Goal: Information Seeking & Learning: Find specific page/section

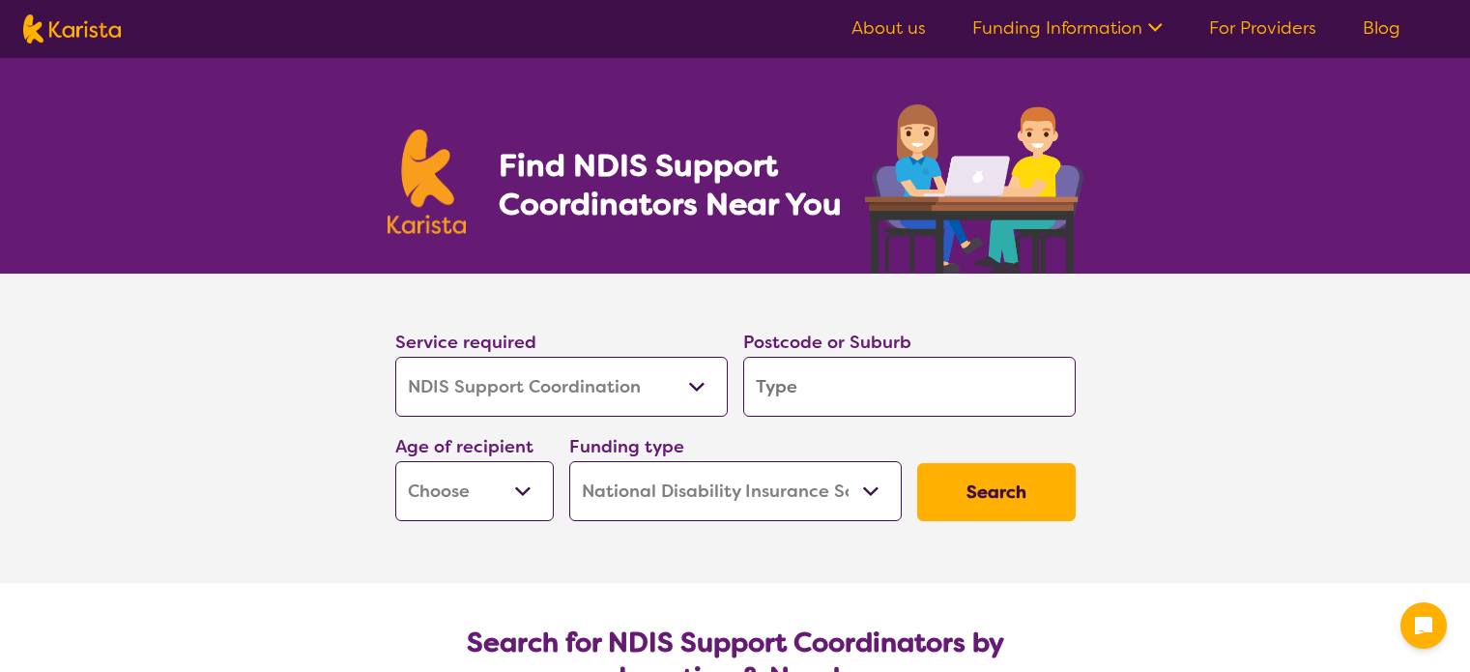
select select "NDIS Support Coordination"
select select "NDIS"
select select "NDIS Support Coordination"
select select "NDIS"
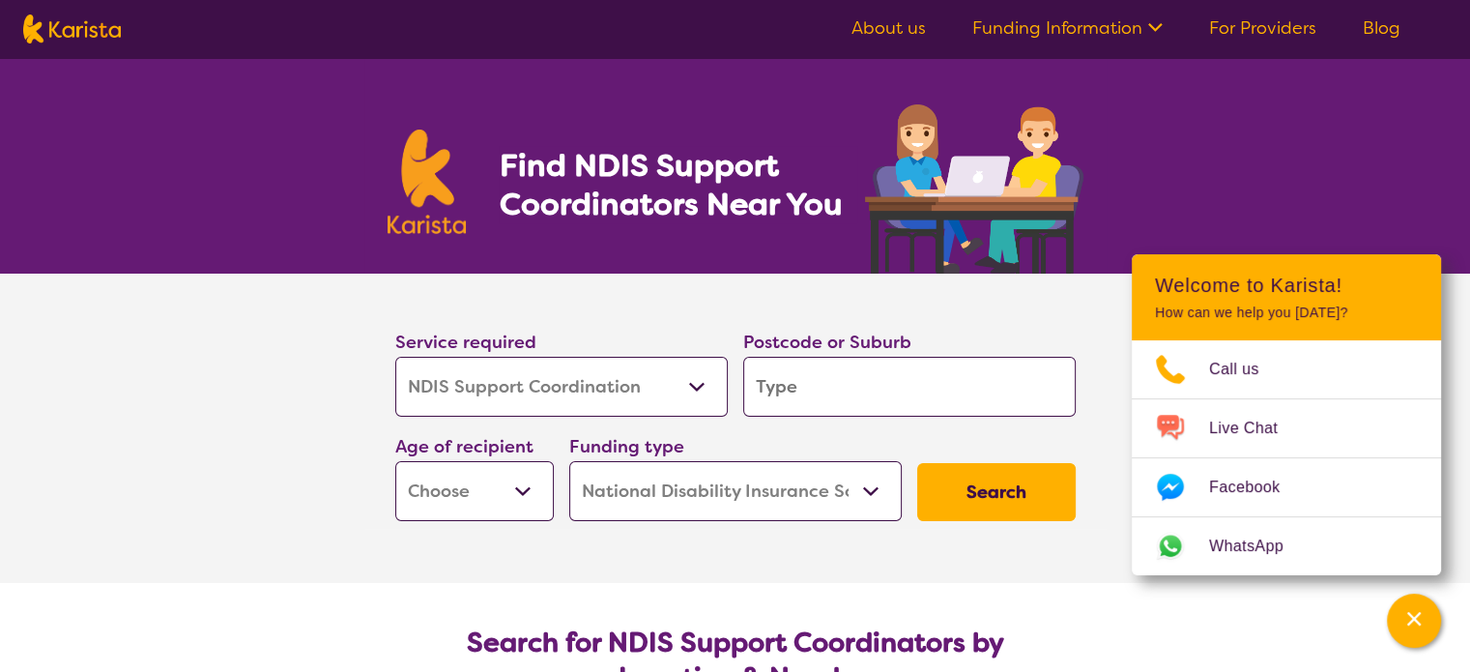
scroll to position [97, 0]
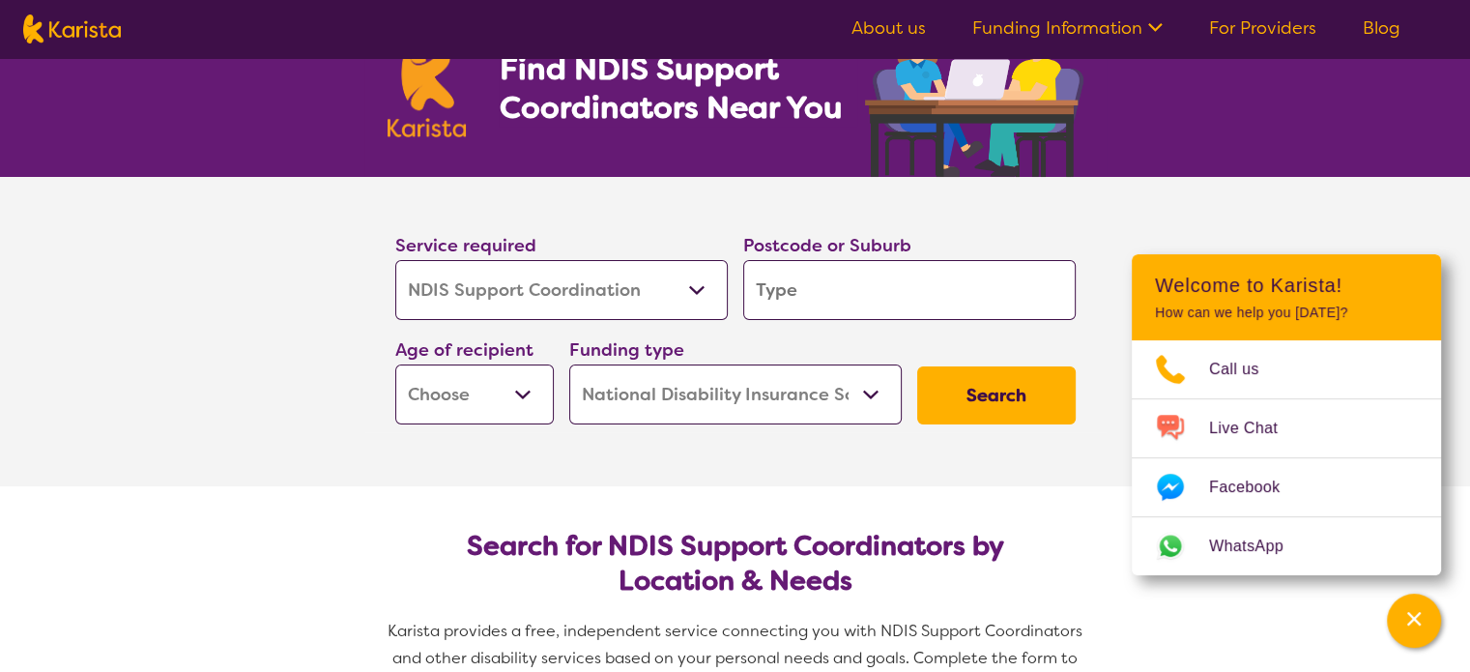
click at [522, 394] on select "Early Childhood - 0 to 9 Child - 10 to 11 Adolescent - 12 to 17 Adult - 18 to 6…" at bounding box center [474, 394] width 158 height 60
select select "AD"
click at [395, 364] on select "Early Childhood - 0 to 9 Child - 10 to 11 Adolescent - 12 to 17 Adult - 18 to 6…" at bounding box center [474, 394] width 158 height 60
select select "AD"
click at [763, 280] on input "search" at bounding box center [909, 290] width 332 height 60
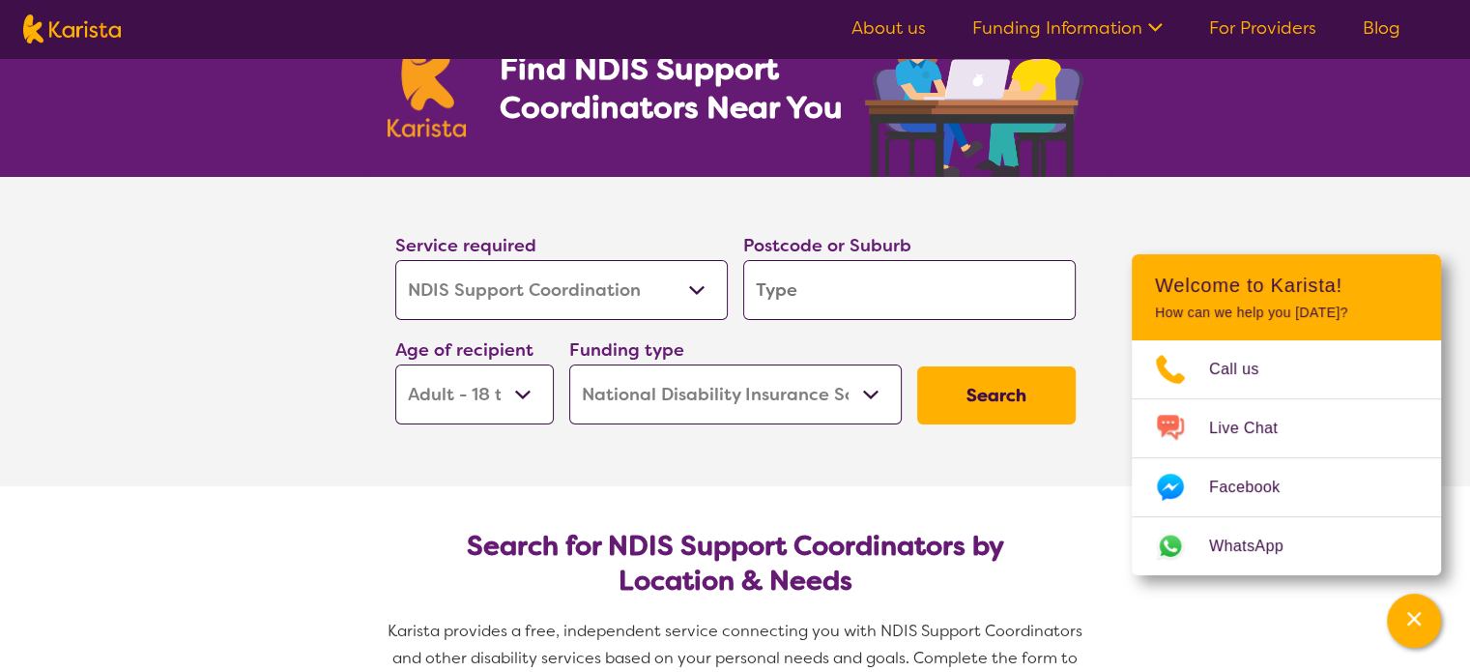
type input "3691"
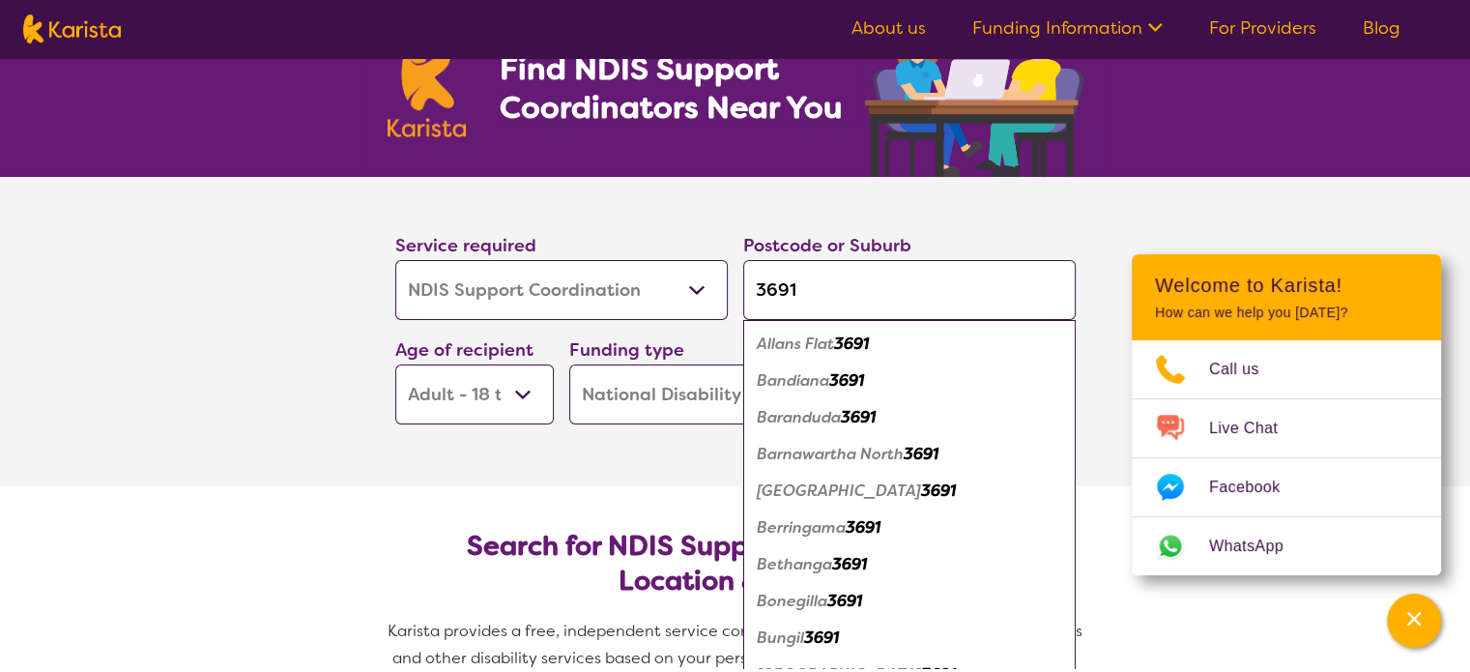
type input "369"
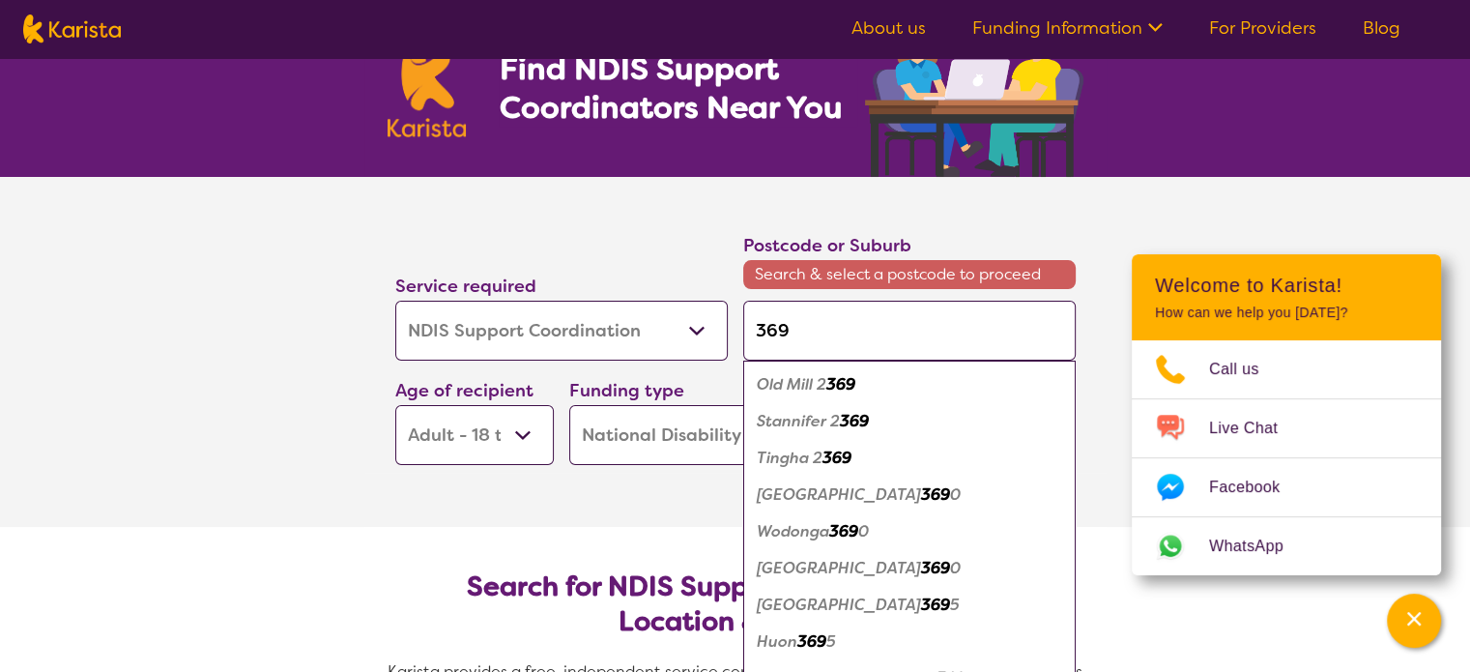
type input "3690"
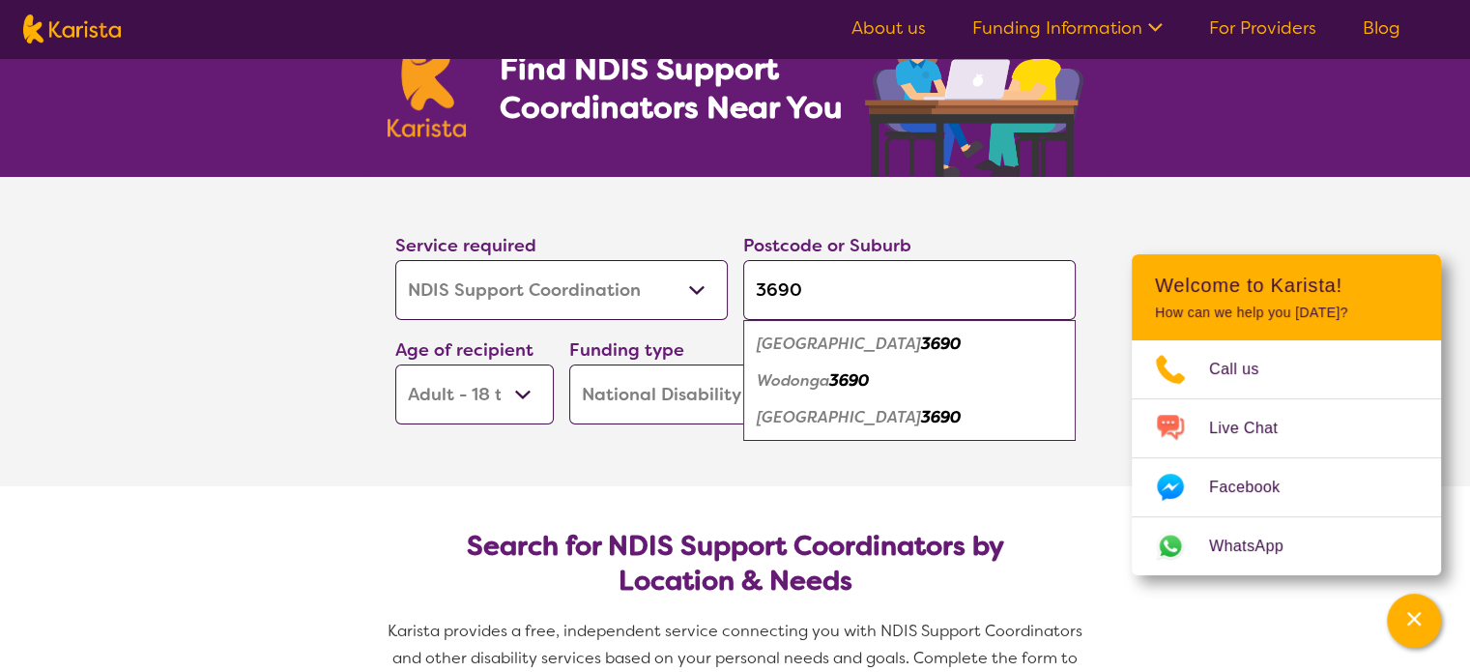
type input "3690"
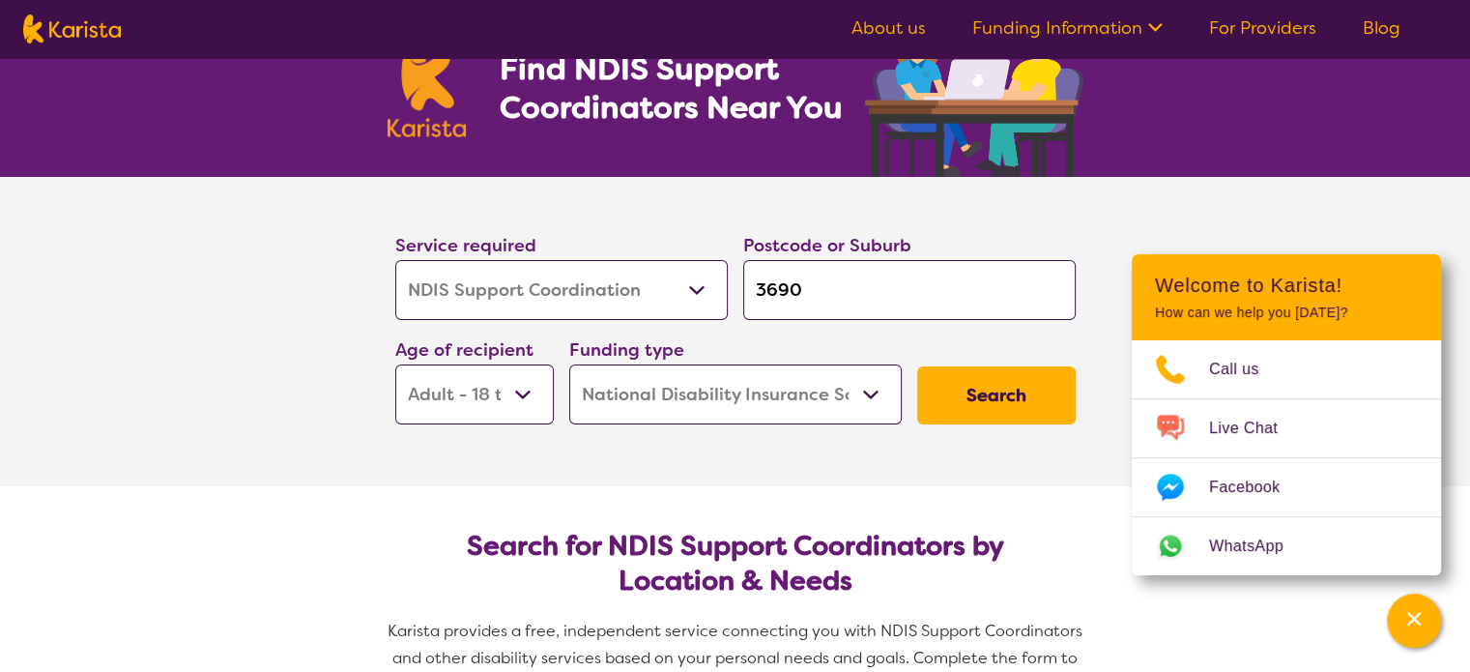
click at [834, 482] on section "Service required Allied Health Assistant Assessment (ADHD or Autism) Behaviour …" at bounding box center [735, 331] width 773 height 309
click at [1004, 378] on button "Search" at bounding box center [996, 395] width 158 height 58
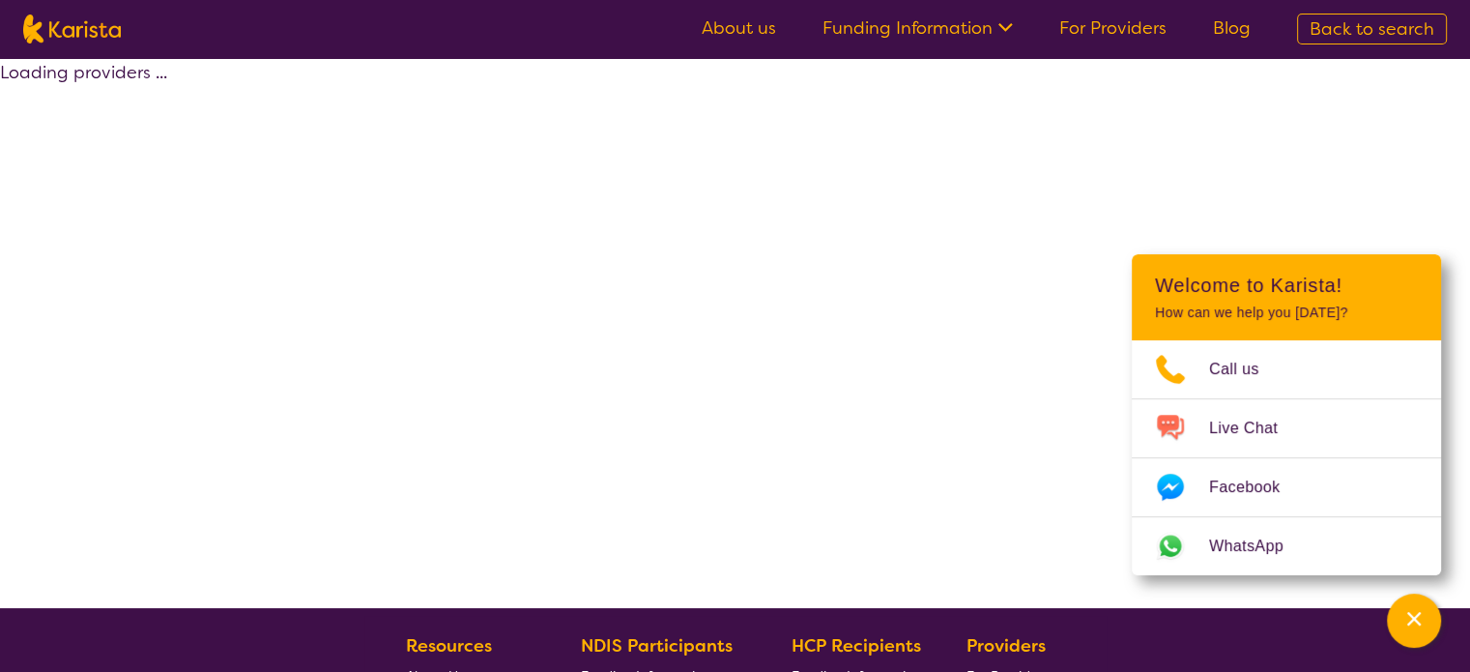
select select "by_score"
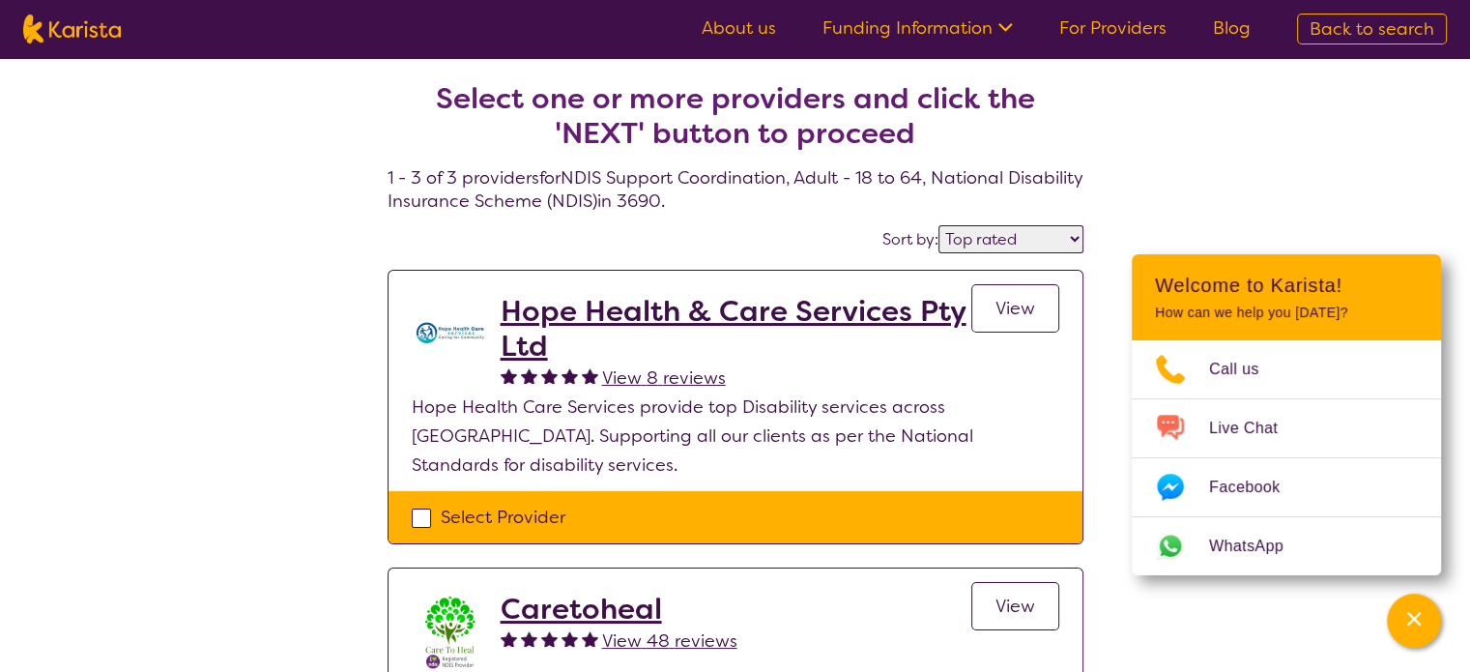
click at [754, 26] on link "About us" at bounding box center [739, 27] width 74 height 23
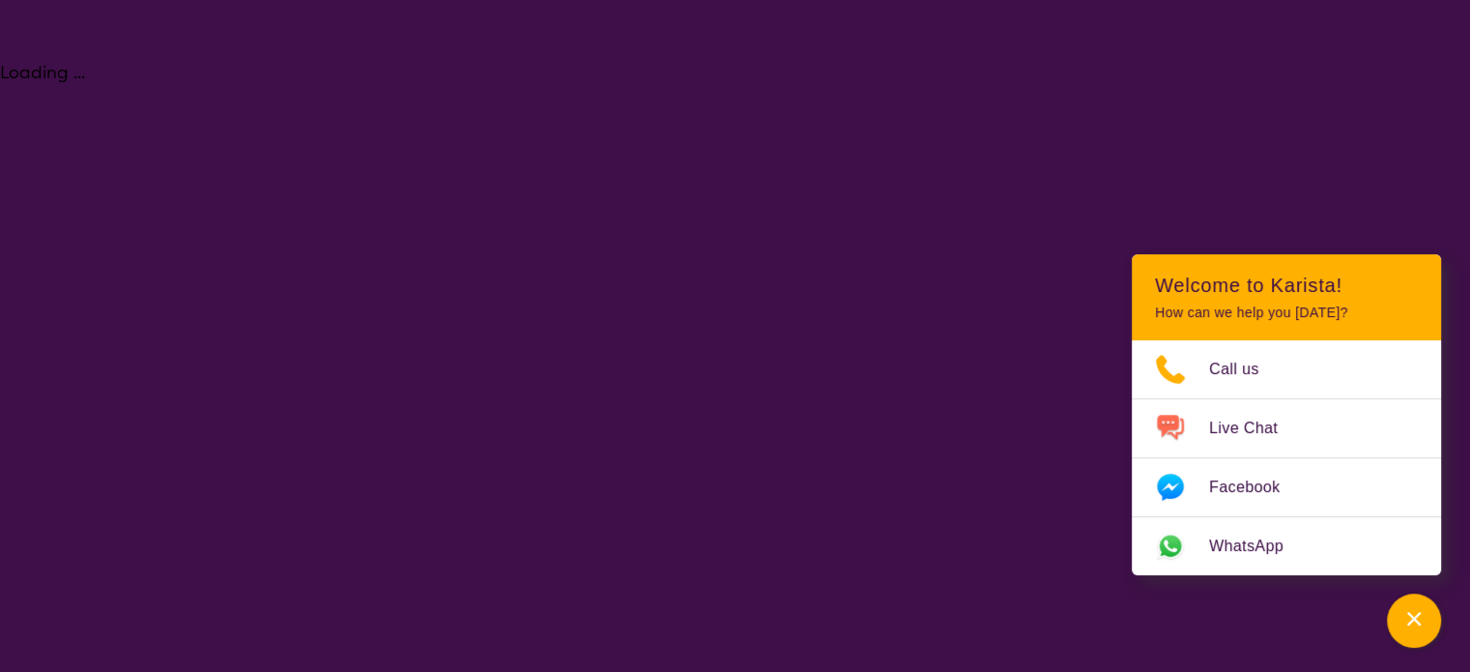
select select "NDIS Support Coordination"
select select "AD"
select select "NDIS"
select select "NDIS Support Coordination"
select select "AD"
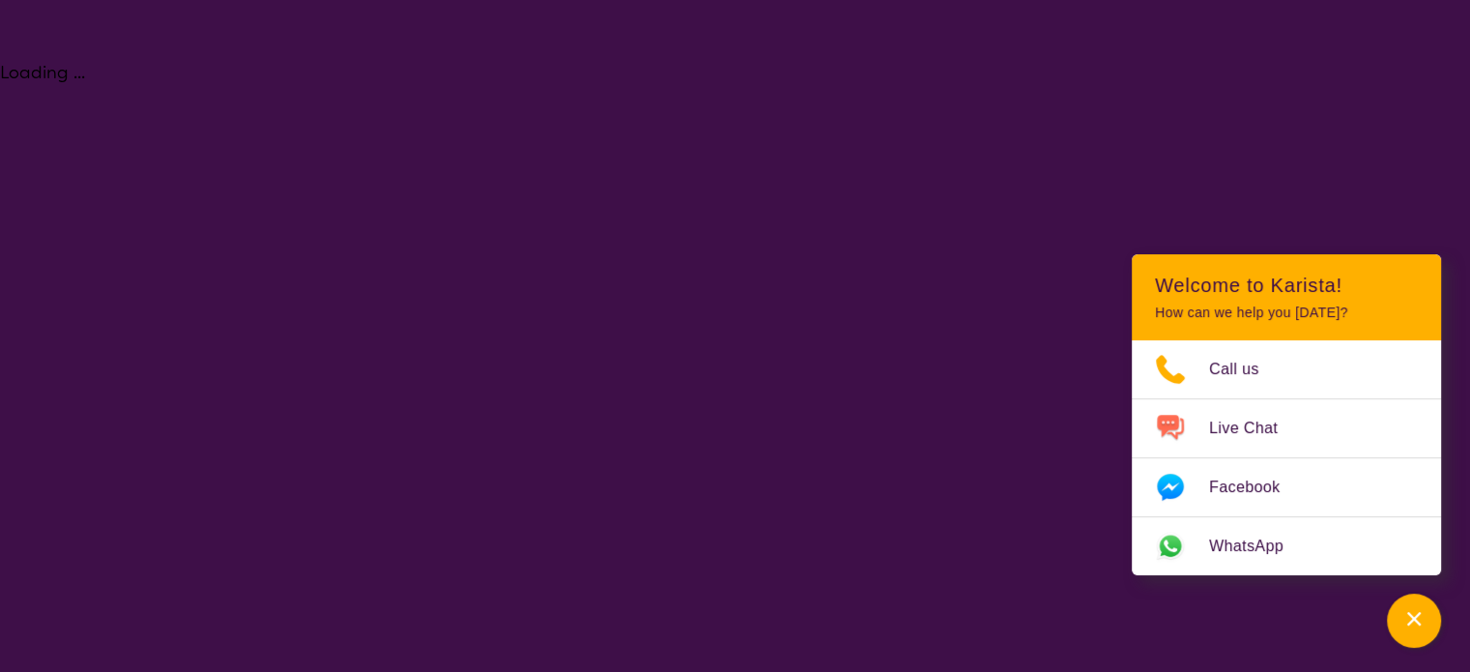
select select "NDIS"
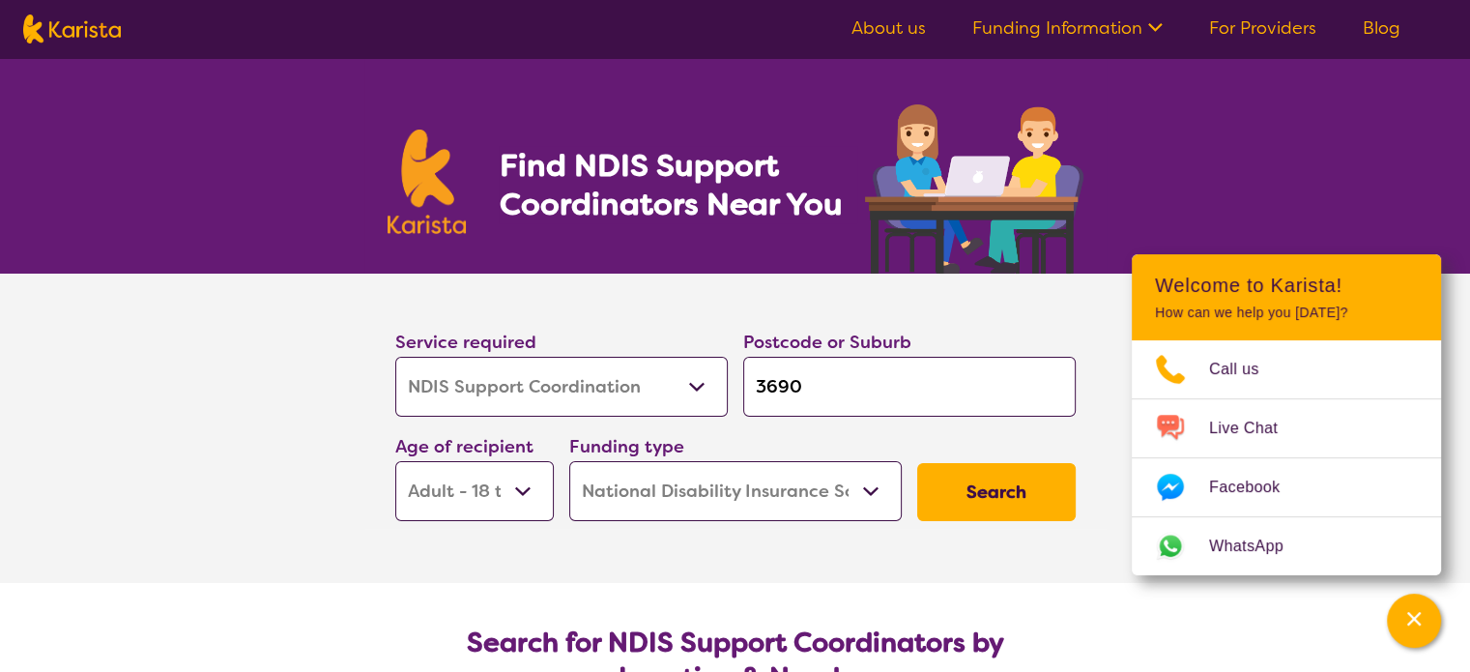
click at [800, 387] on input "3690" at bounding box center [909, 387] width 332 height 60
type input "369"
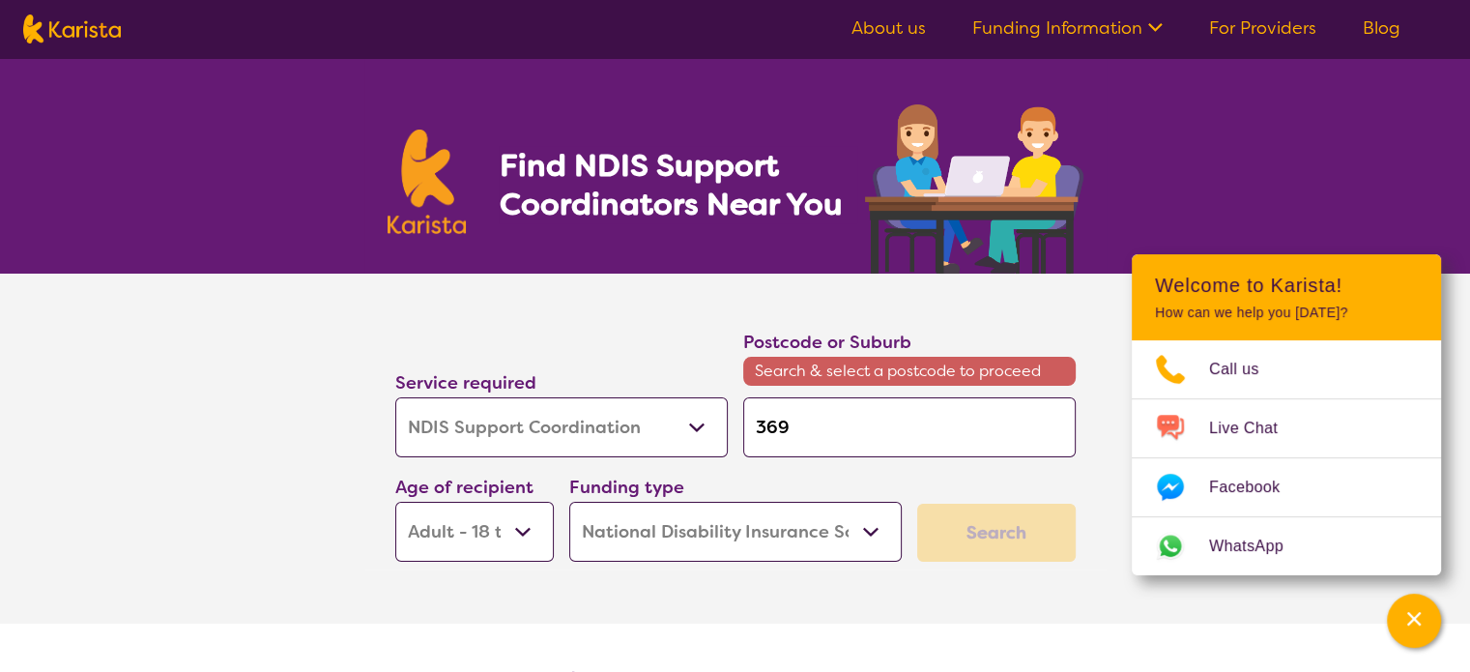
type input "36"
type input "3"
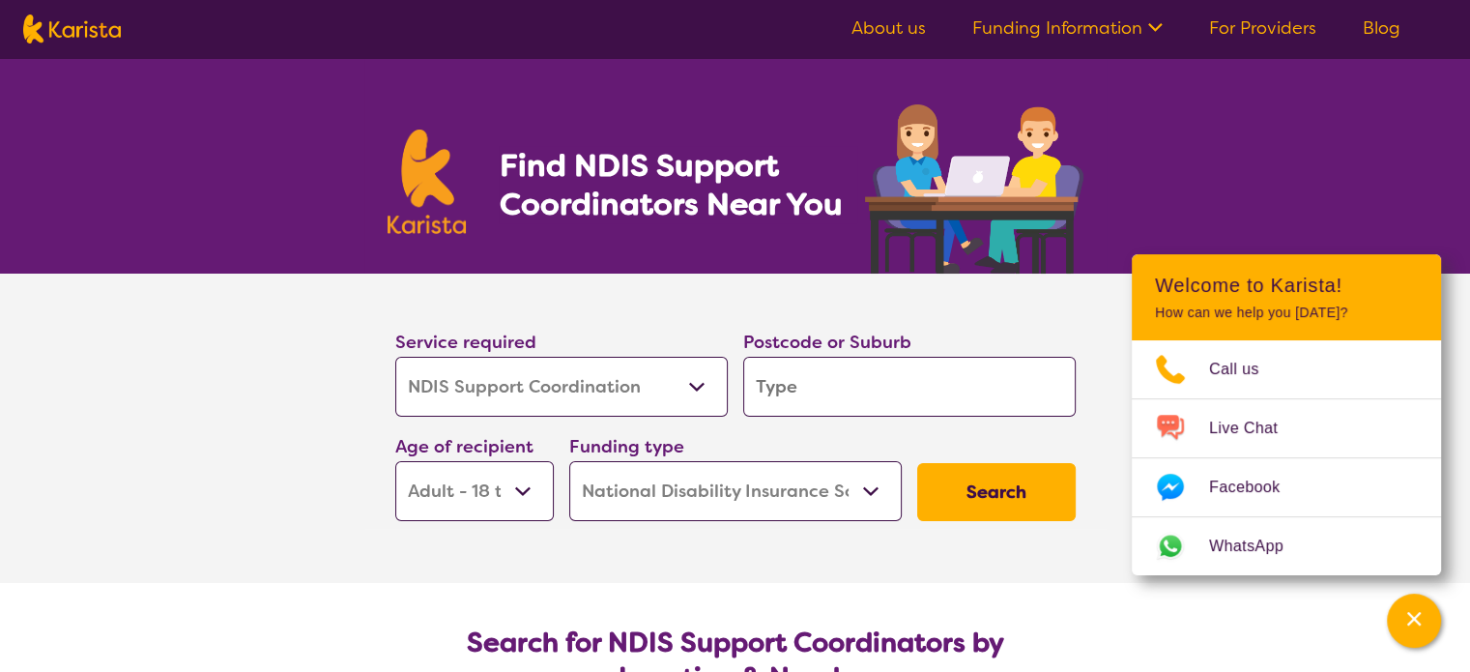
type input "2"
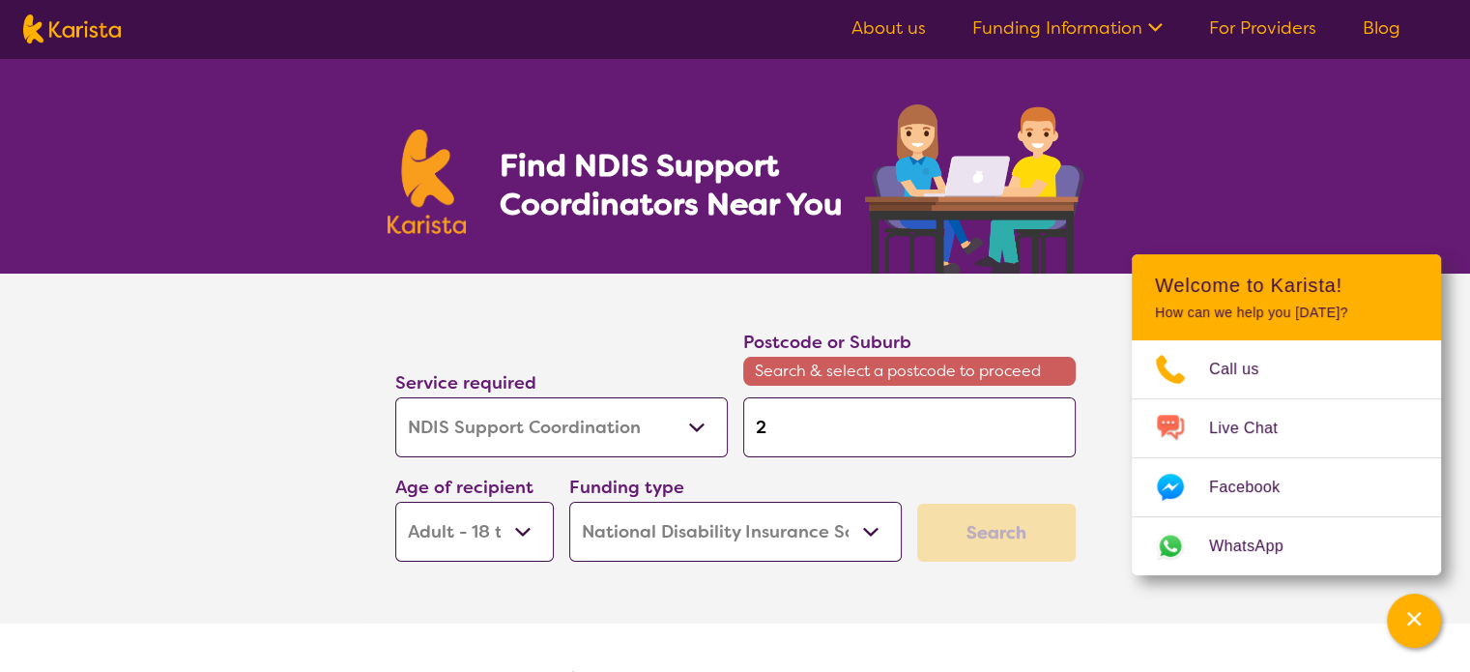
type input "26"
type input "264"
type input "2640"
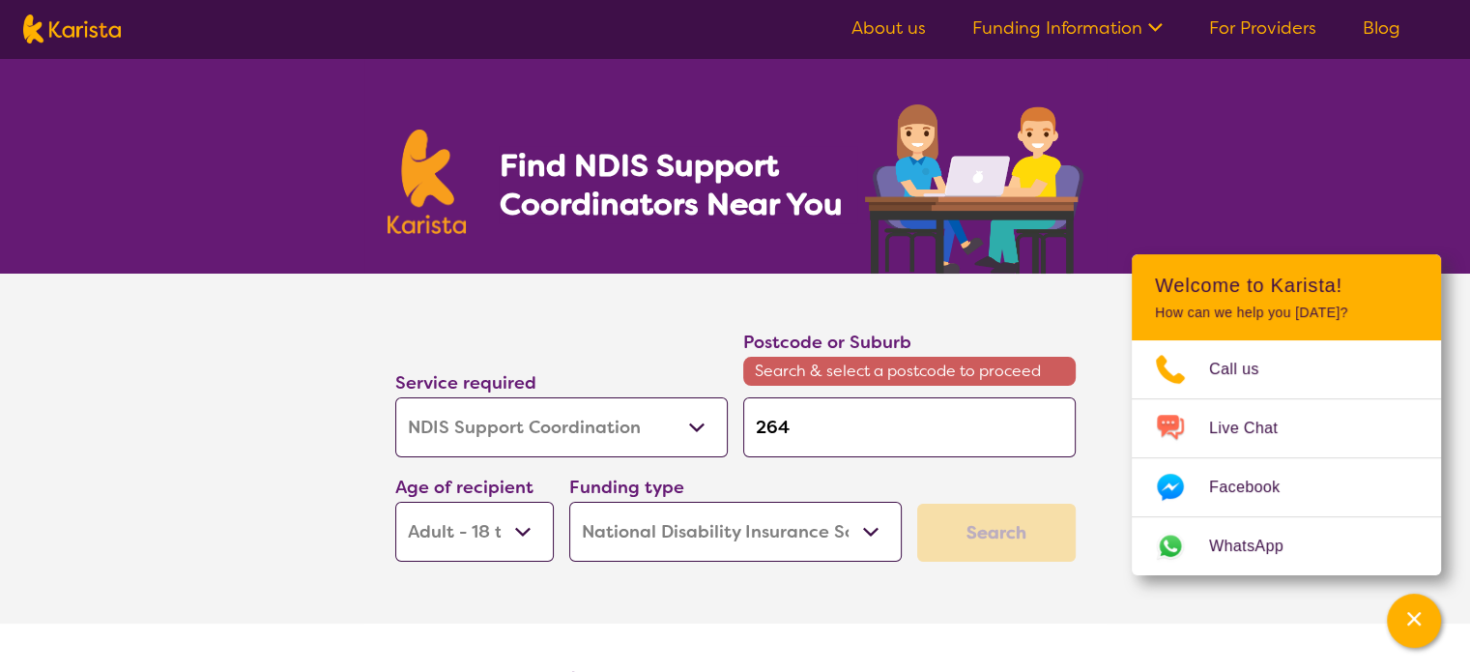
type input "2640"
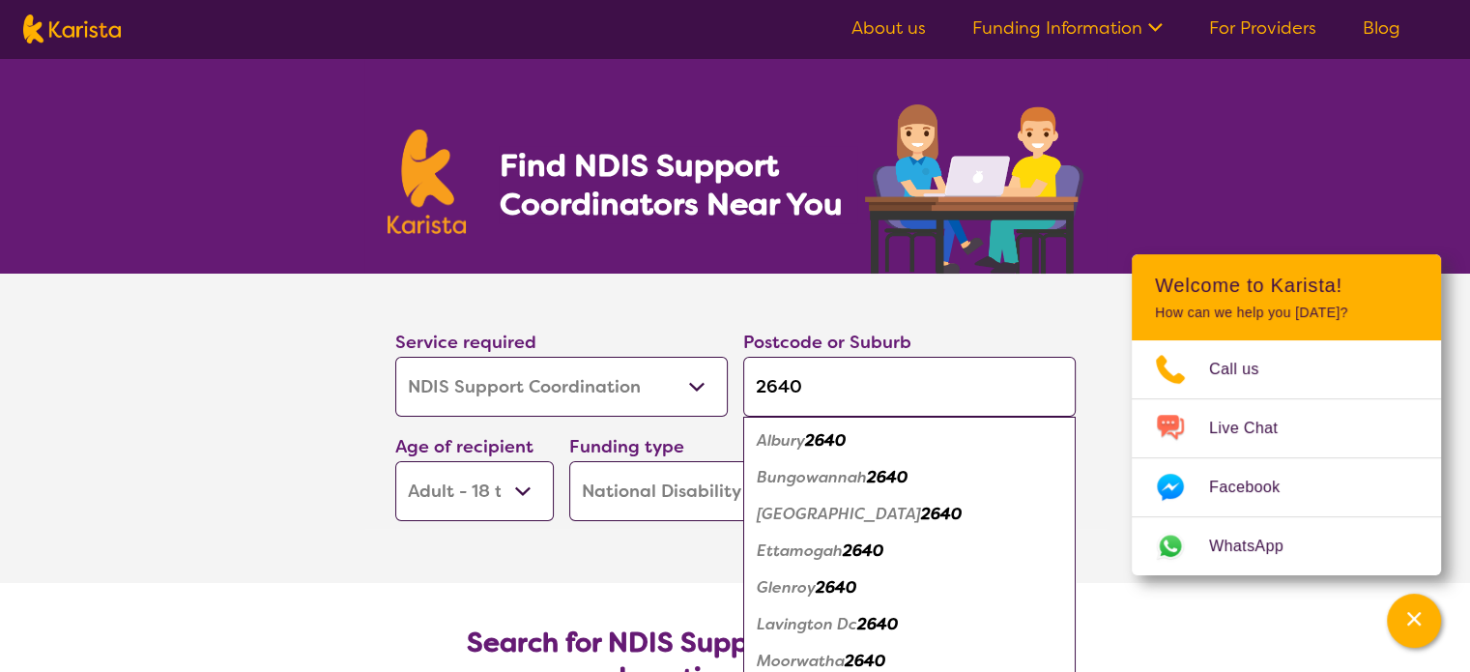
click button "Search" at bounding box center [996, 492] width 158 height 58
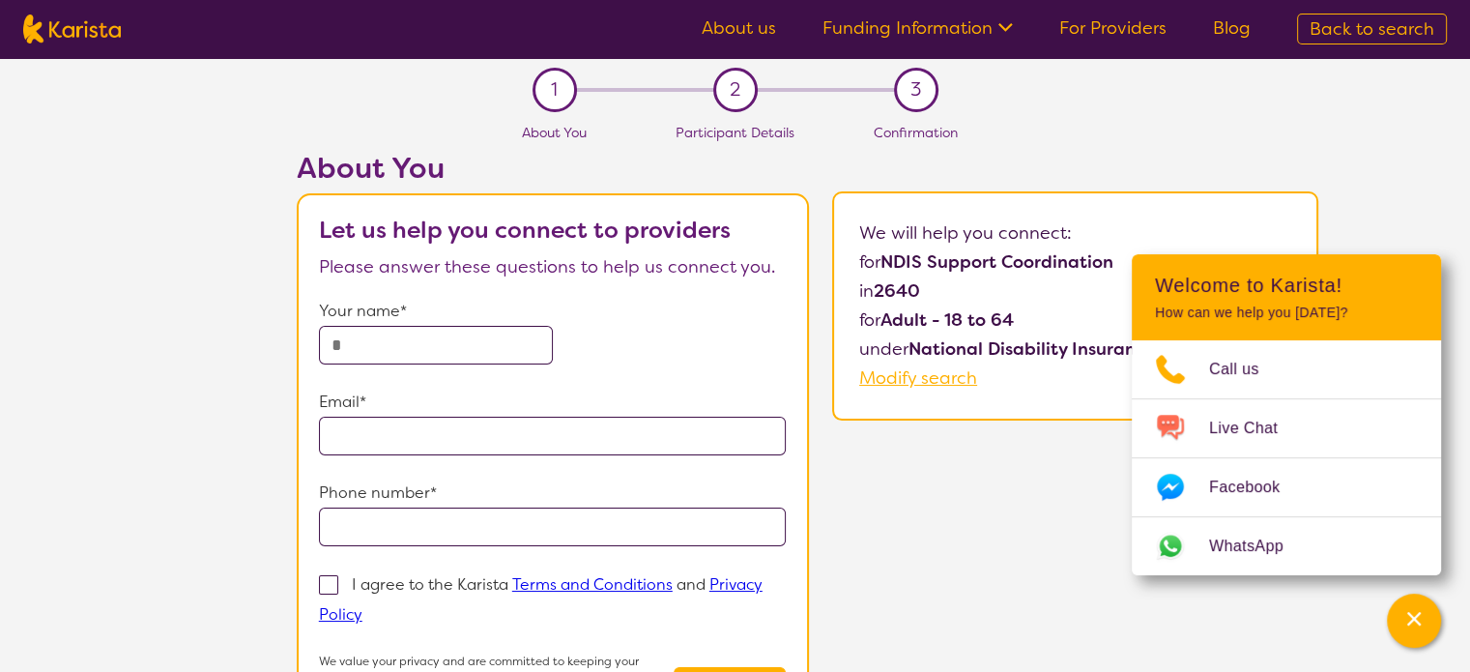
select select "NDIS Support Coordination"
select select "AD"
select select "NDIS"
select select "NDIS Support Coordination"
select select "AD"
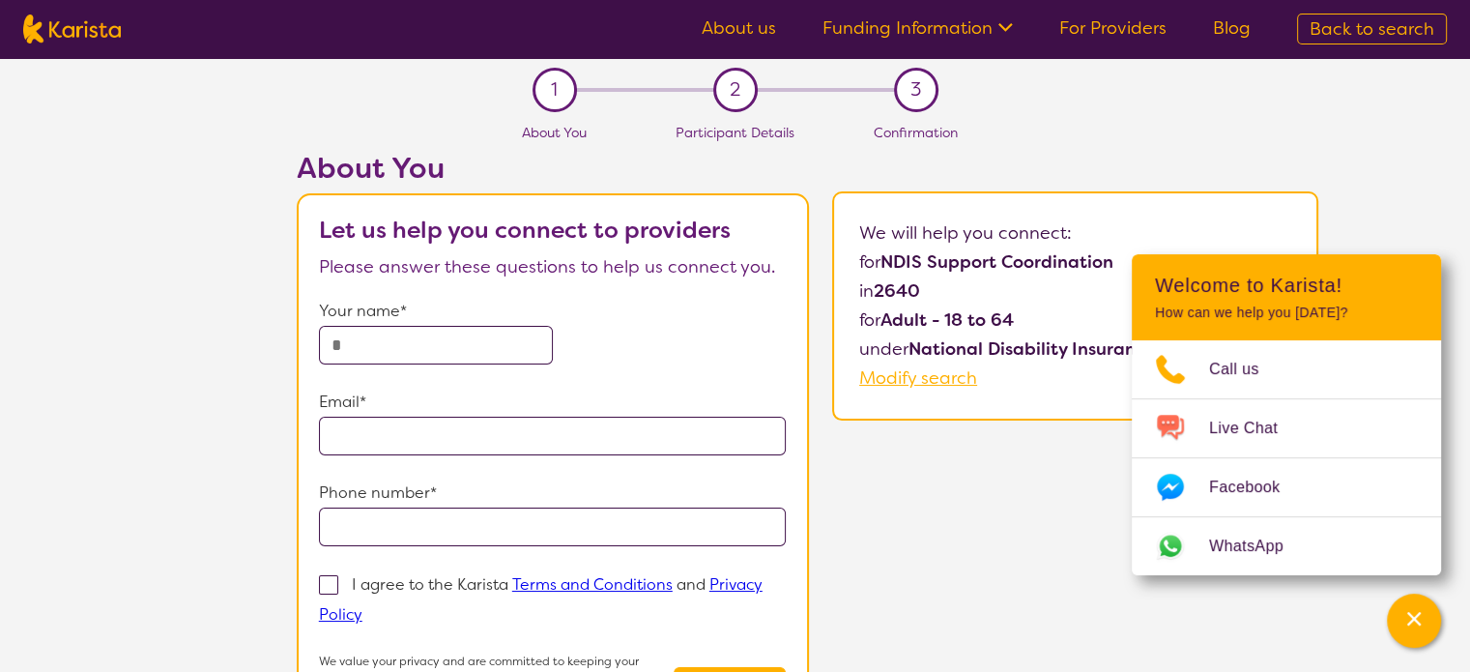
select select "NDIS"
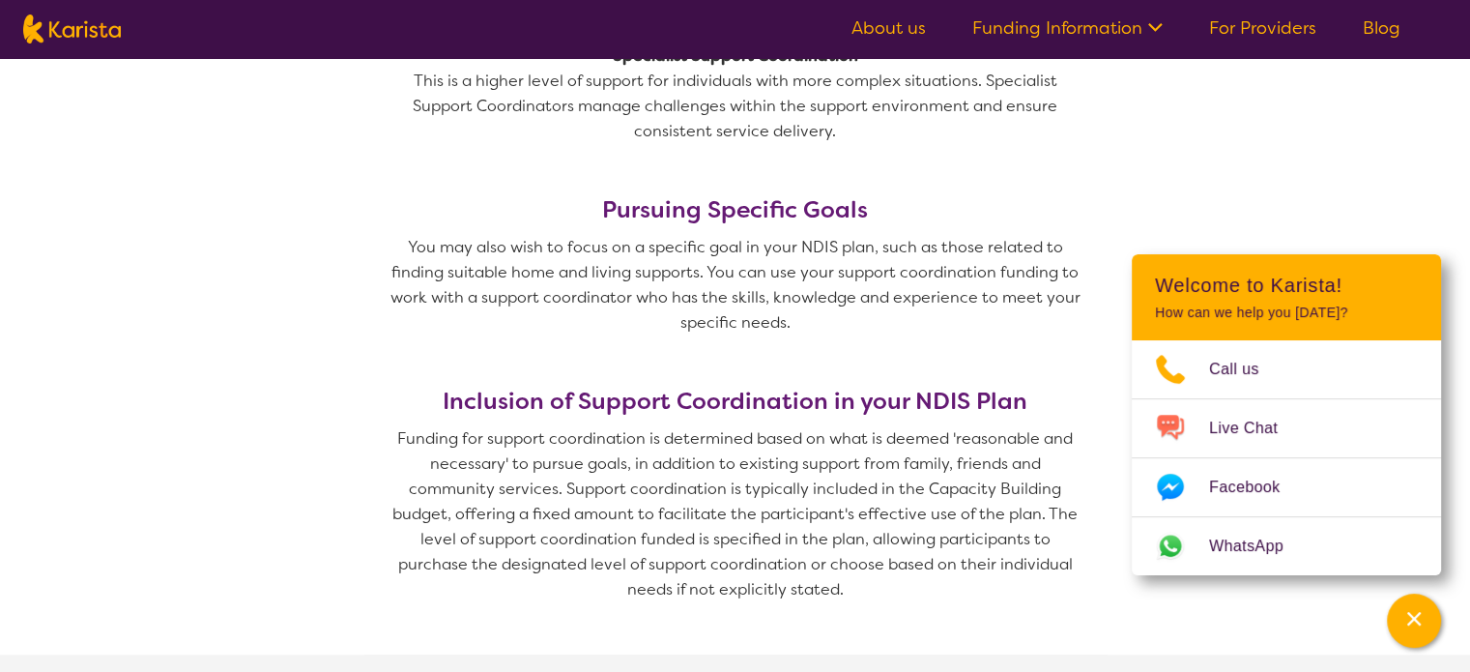
scroll to position [1836, 0]
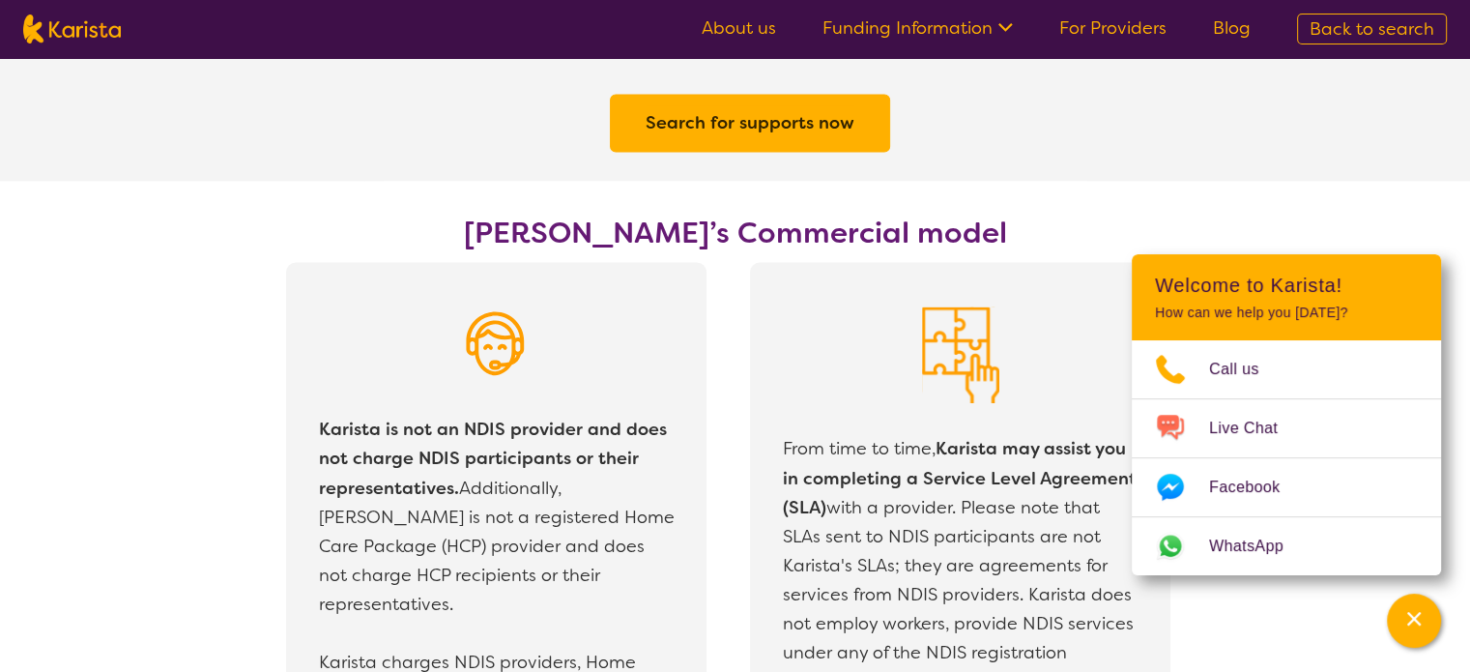
scroll to position [2899, 0]
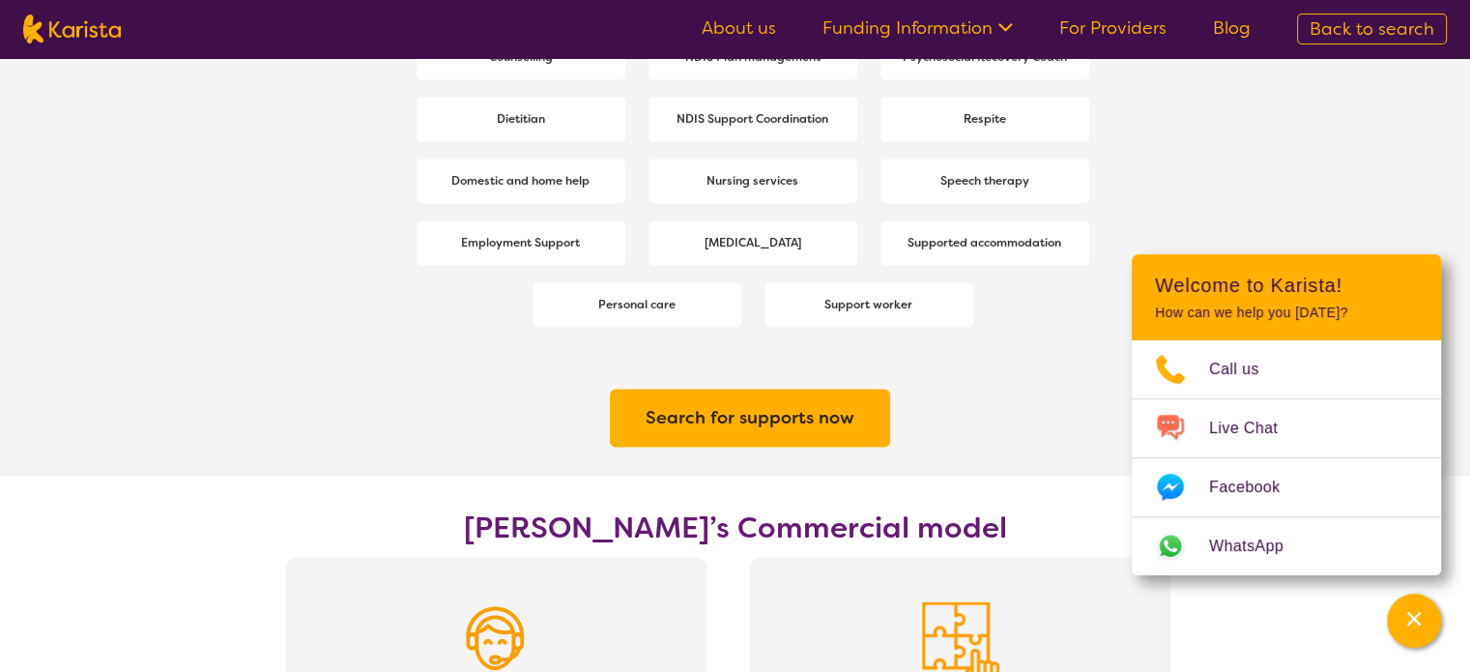
click at [1140, 27] on link "For Providers" at bounding box center [1112, 27] width 107 height 23
